Goal: Check status: Check status

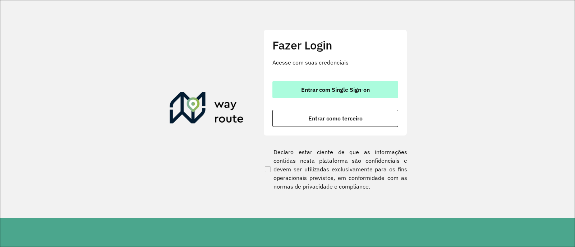
drag, startPoint x: 340, startPoint y: 89, endPoint x: 328, endPoint y: 88, distance: 11.5
click at [339, 89] on span "Entrar com Single Sign-on" at bounding box center [335, 90] width 69 height 6
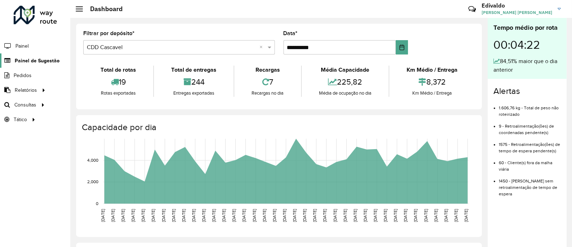
click at [31, 60] on span "Painel de Sugestão" at bounding box center [37, 61] width 45 height 8
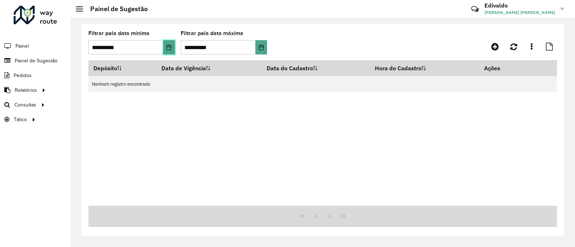
click at [171, 49] on icon "Choose Date" at bounding box center [169, 48] width 6 height 6
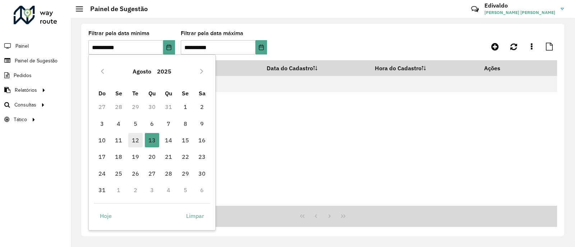
click at [135, 141] on span "12" at bounding box center [135, 140] width 14 height 14
type input "**********"
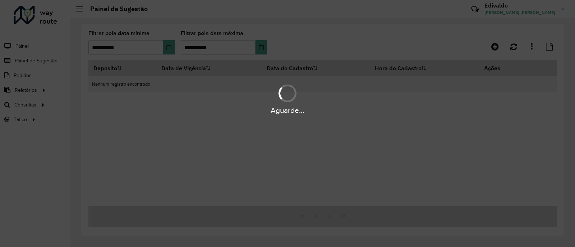
click at [265, 43] on div "Aguarde..." at bounding box center [287, 123] width 575 height 247
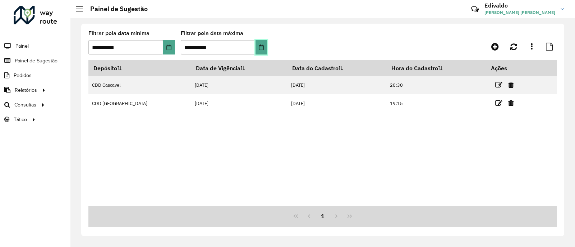
click at [264, 45] on button "Choose Date" at bounding box center [260, 47] width 11 height 14
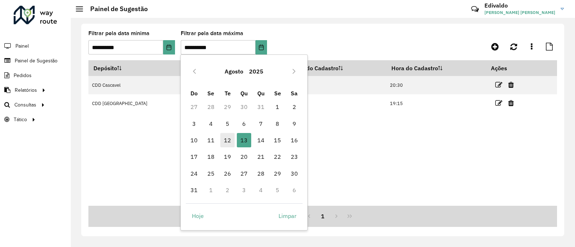
drag, startPoint x: 232, startPoint y: 137, endPoint x: 228, endPoint y: 134, distance: 5.6
click at [232, 137] on span "12" at bounding box center [227, 140] width 14 height 14
type input "**********"
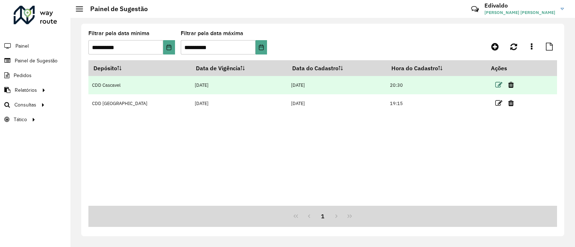
click at [496, 85] on icon at bounding box center [498, 85] width 7 height 7
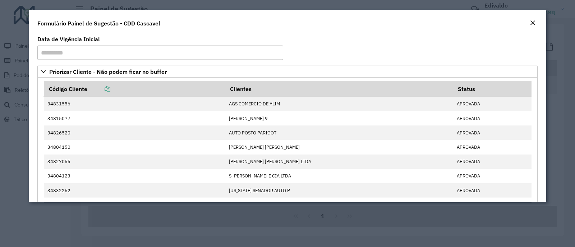
click at [533, 24] on em "Close" at bounding box center [532, 23] width 6 height 6
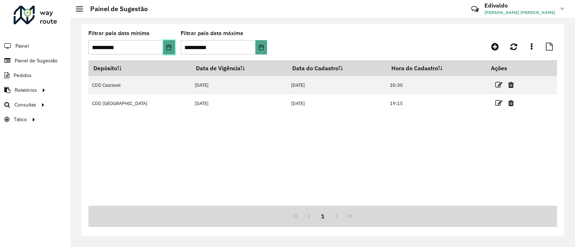
click at [167, 46] on icon "Choose Date" at bounding box center [169, 48] width 6 height 6
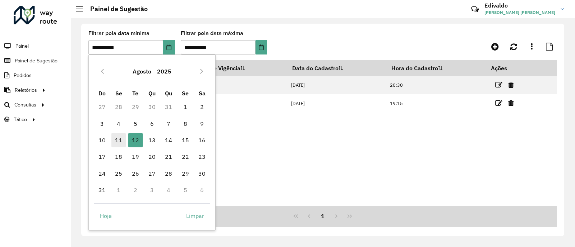
click at [117, 143] on span "11" at bounding box center [118, 140] width 14 height 14
type input "**********"
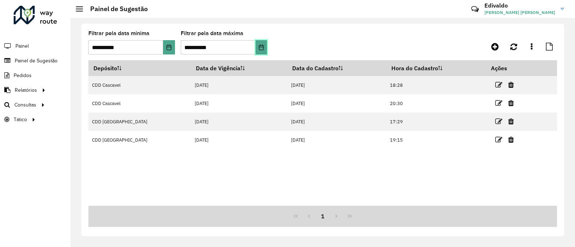
click at [263, 47] on icon "Choose Date" at bounding box center [261, 48] width 5 height 6
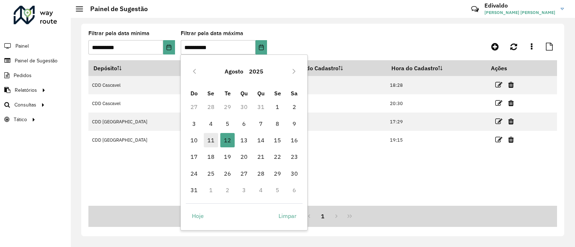
click at [212, 141] on span "11" at bounding box center [211, 140] width 14 height 14
type input "**********"
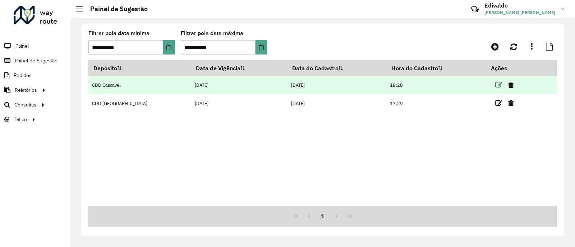
click at [495, 83] on icon at bounding box center [498, 85] width 7 height 7
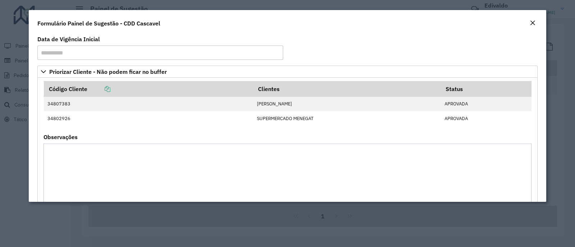
click at [532, 23] on em "Close" at bounding box center [532, 23] width 6 height 6
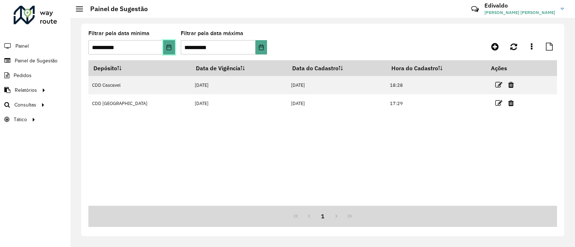
click at [169, 47] on icon "Choose Date" at bounding box center [169, 48] width 6 height 6
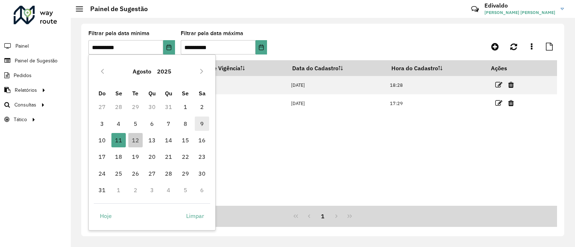
click at [206, 127] on span "9" at bounding box center [202, 124] width 14 height 14
type input "**********"
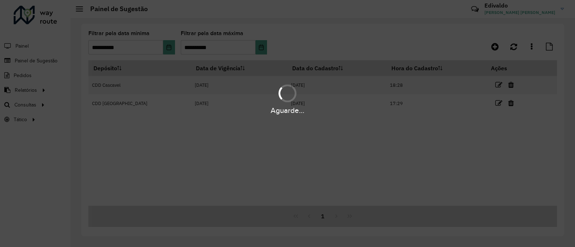
click at [261, 52] on div "Aguarde..." at bounding box center [287, 123] width 575 height 247
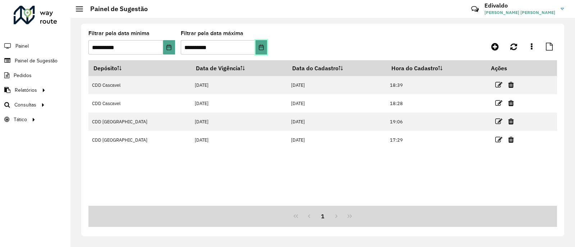
click at [264, 45] on icon "Choose Date" at bounding box center [261, 48] width 6 height 6
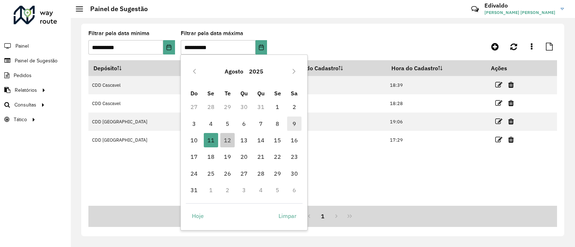
click at [296, 123] on span "9" at bounding box center [294, 124] width 14 height 14
type input "**********"
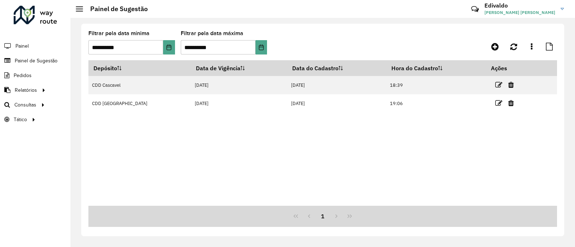
drag, startPoint x: 496, startPoint y: 87, endPoint x: 490, endPoint y: 83, distance: 6.3
click at [495, 86] on icon at bounding box center [498, 85] width 7 height 7
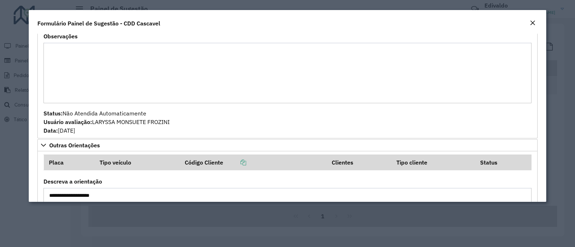
scroll to position [611, 0]
click at [532, 25] on em "Close" at bounding box center [532, 23] width 6 height 6
